Goal: Browse casually

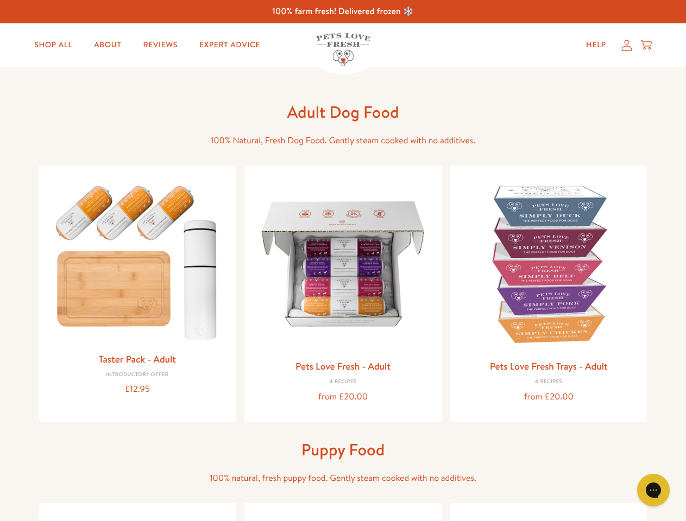
click at [653, 490] on icon "Open gorgias live chat" at bounding box center [653, 490] width 10 height 10
